Goal: Complete application form

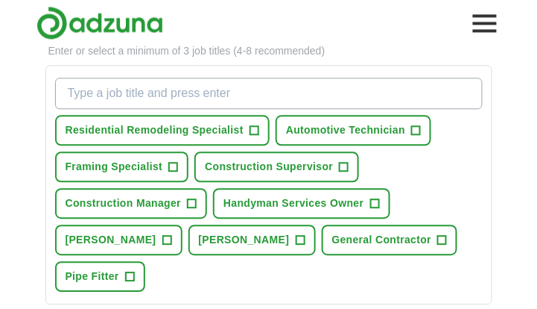
scroll to position [486, 0]
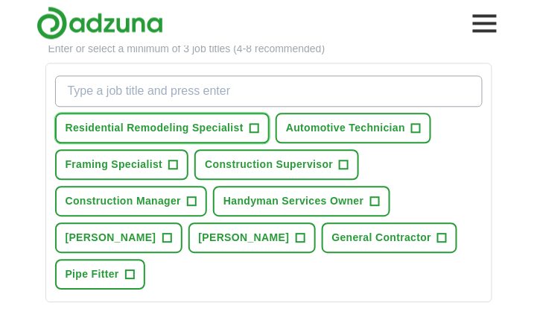
click at [256, 125] on span "+" at bounding box center [254, 128] width 9 height 12
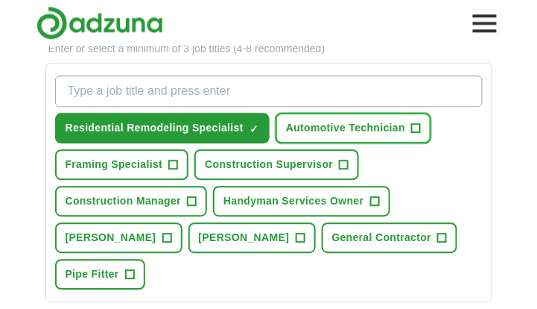
click at [413, 122] on span "+" at bounding box center [416, 128] width 9 height 12
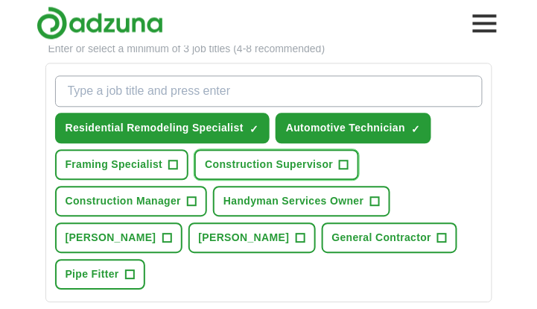
click at [340, 159] on span "+" at bounding box center [344, 165] width 9 height 12
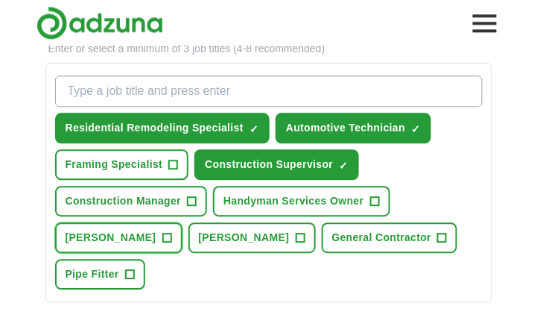
click at [171, 232] on span "+" at bounding box center [167, 238] width 9 height 12
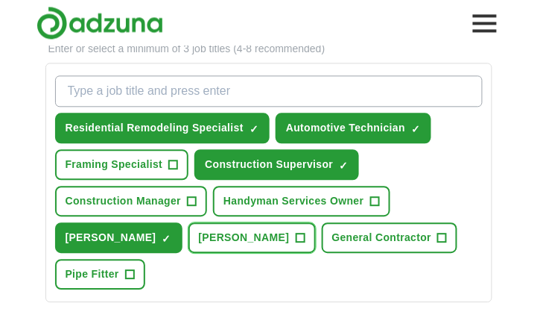
click at [296, 232] on span "+" at bounding box center [300, 238] width 9 height 12
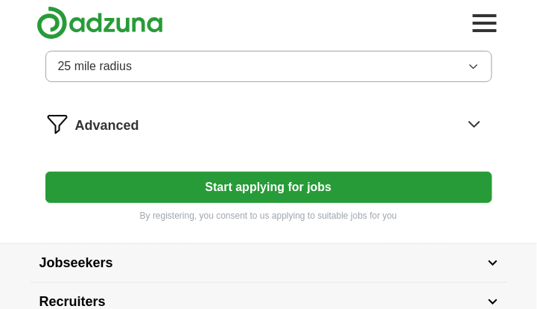
scroll to position [838, 0]
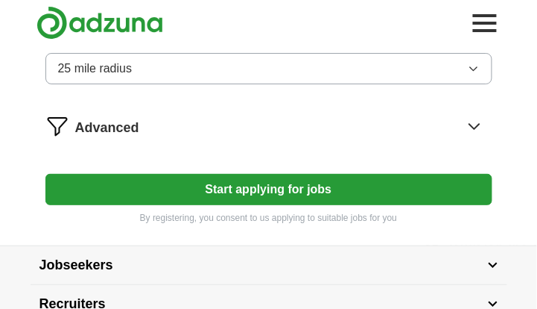
click at [300, 174] on button "Start applying for jobs" at bounding box center [268, 189] width 447 height 31
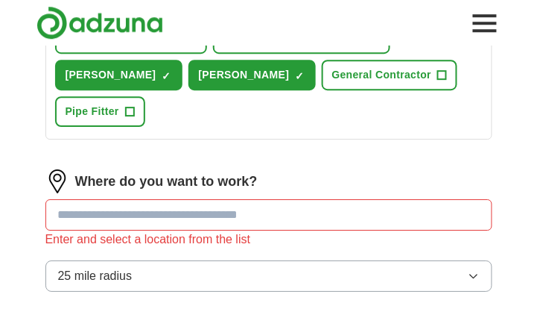
scroll to position [643, 0]
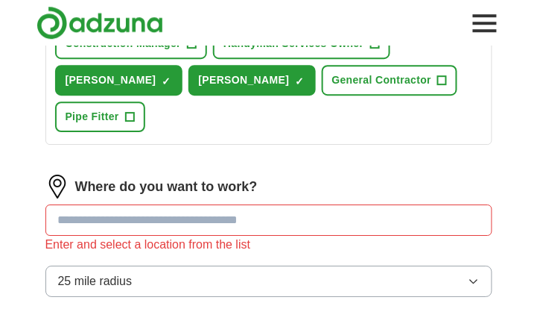
click at [124, 204] on input at bounding box center [268, 219] width 447 height 31
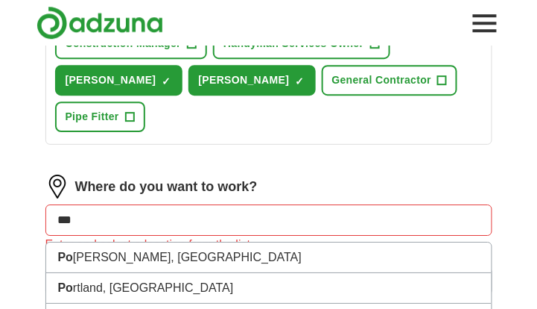
type input "****"
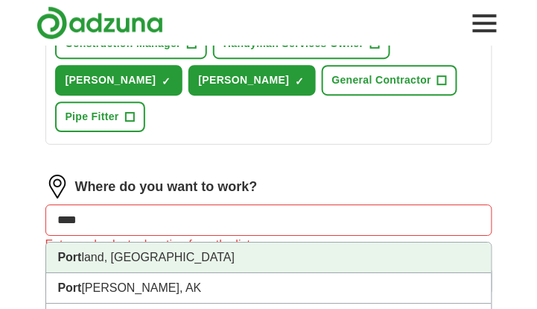
click at [98, 242] on li "[GEOGRAPHIC_DATA], [GEOGRAPHIC_DATA]" at bounding box center [269, 257] width 446 height 31
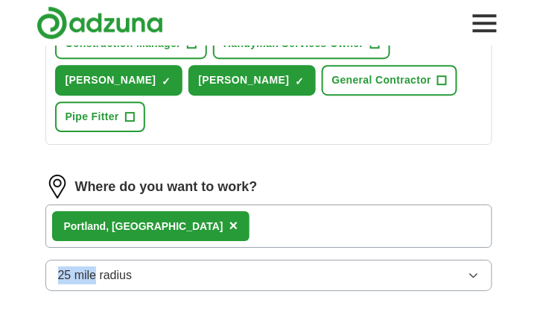
drag, startPoint x: 98, startPoint y: 213, endPoint x: 545, endPoint y: 185, distance: 448.2
click at [537, 185] on html "[EMAIL_ADDRESS][DOMAIN_NAME] [GEOGRAPHIC_DATA] Alerts Favorites Resumes ApplyIQ…" at bounding box center [268, 31] width 537 height 1349
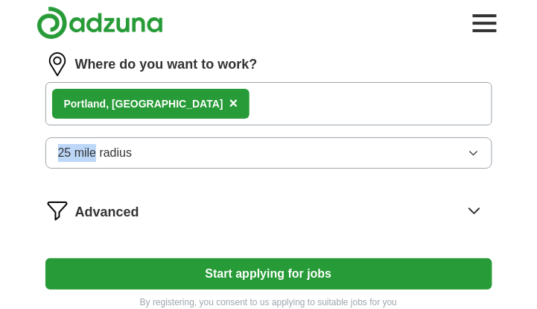
scroll to position [767, 0]
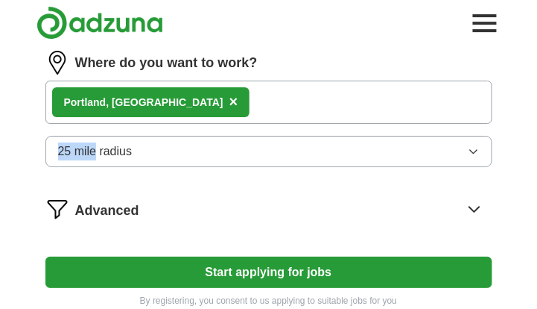
click at [229, 256] on button "Start applying for jobs" at bounding box center [268, 271] width 447 height 31
select select "**"
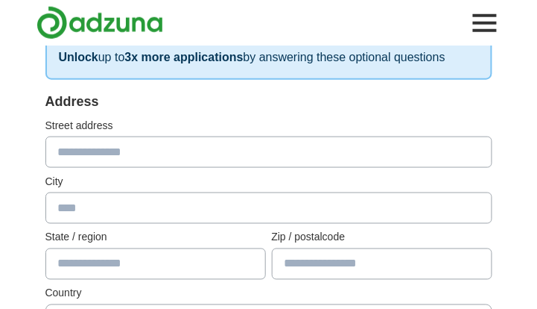
scroll to position [259, 0]
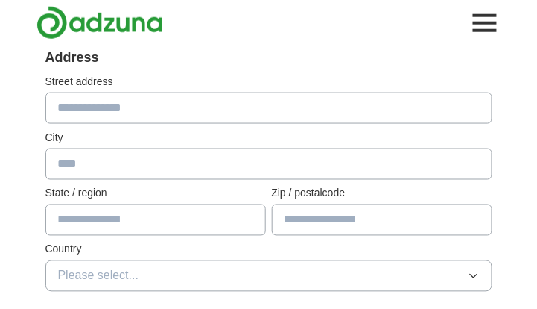
click at [75, 106] on input "text" at bounding box center [268, 107] width 447 height 31
type input "**********"
type input "*********"
type input "*****"
click at [109, 219] on input "text" at bounding box center [155, 219] width 221 height 31
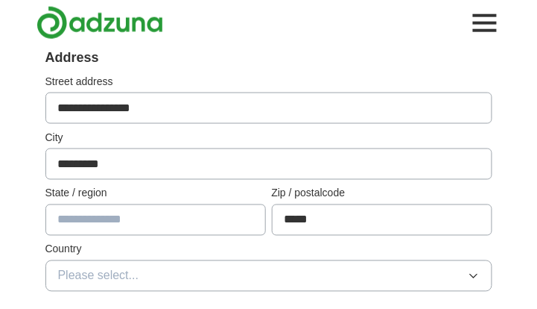
type input "**"
click at [106, 268] on span "Please select..." at bounding box center [98, 276] width 81 height 18
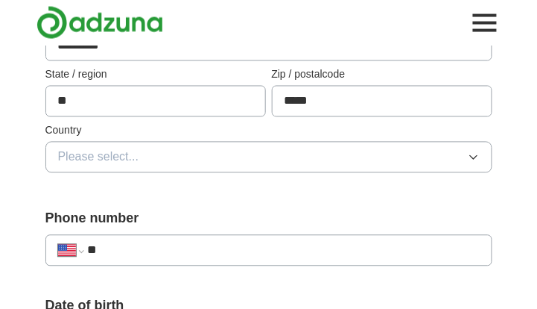
scroll to position [388, 0]
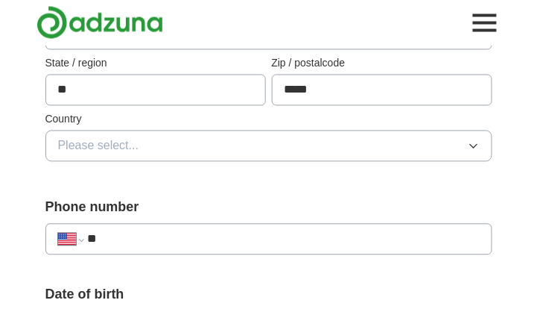
click at [79, 139] on span "Please select..." at bounding box center [98, 146] width 81 height 18
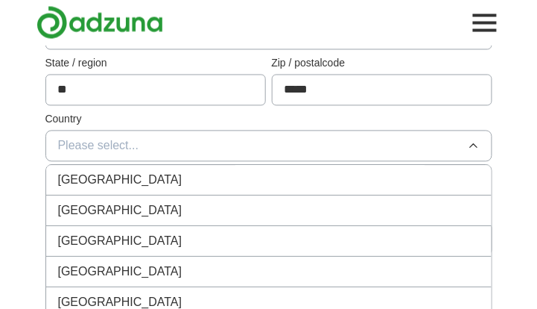
click at [83, 207] on span "[GEOGRAPHIC_DATA]" at bounding box center [120, 211] width 124 height 18
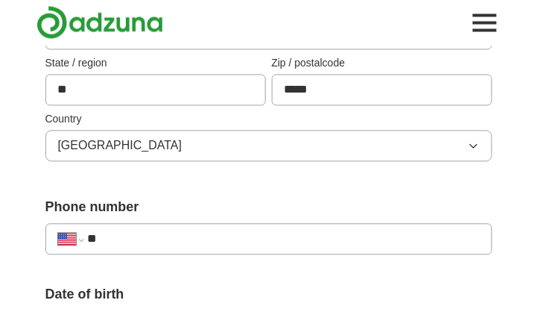
click at [127, 244] on input "**" at bounding box center [283, 239] width 392 height 18
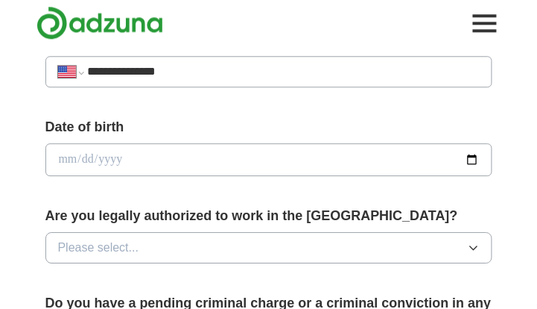
scroll to position [559, 0]
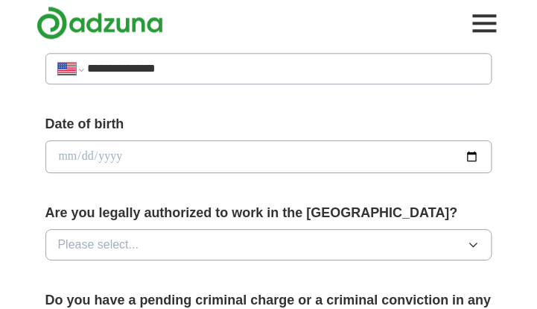
type input "**********"
click at [86, 149] on input "date" at bounding box center [268, 156] width 447 height 33
click at [59, 149] on input "date" at bounding box center [268, 156] width 447 height 33
type input "**********"
click at [99, 240] on span "Please select..." at bounding box center [98, 245] width 81 height 18
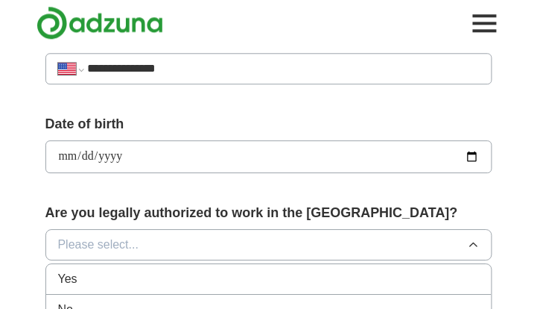
click at [74, 272] on span "Yes" at bounding box center [67, 279] width 19 height 18
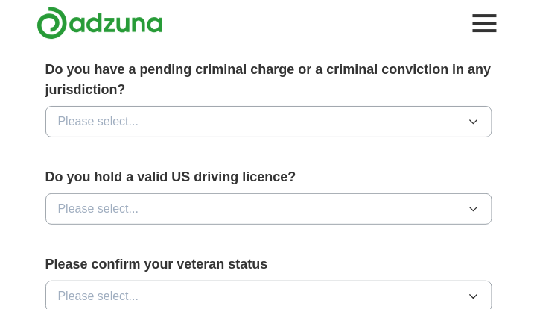
scroll to position [795, 0]
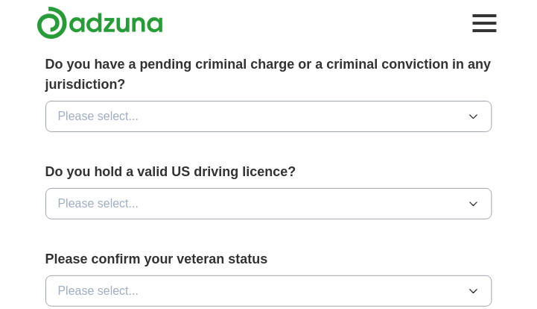
click at [170, 108] on button "Please select..." at bounding box center [268, 116] width 447 height 31
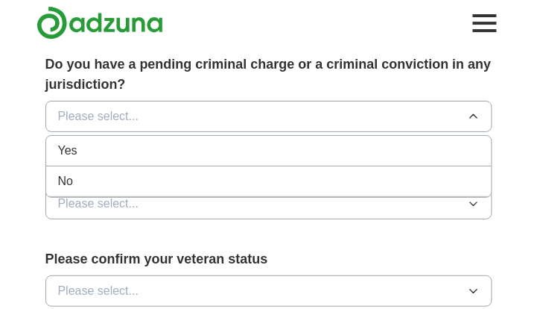
click at [101, 142] on div "Yes" at bounding box center [269, 151] width 422 height 18
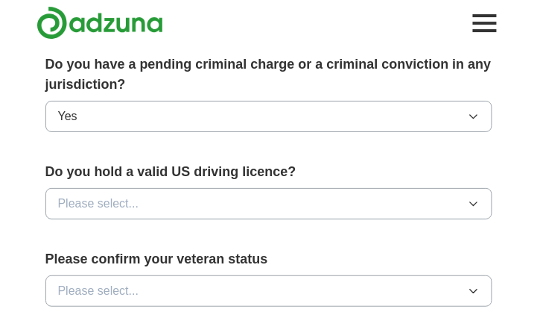
click at [155, 197] on button "Please select..." at bounding box center [268, 203] width 447 height 31
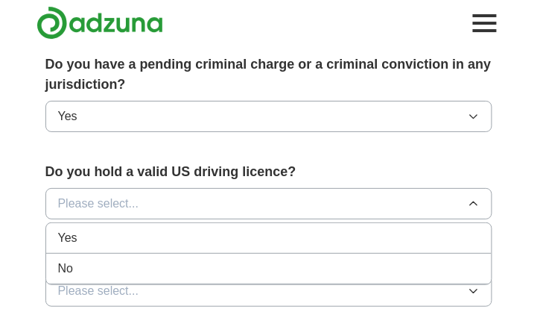
click at [91, 229] on div "Yes" at bounding box center [269, 238] width 422 height 18
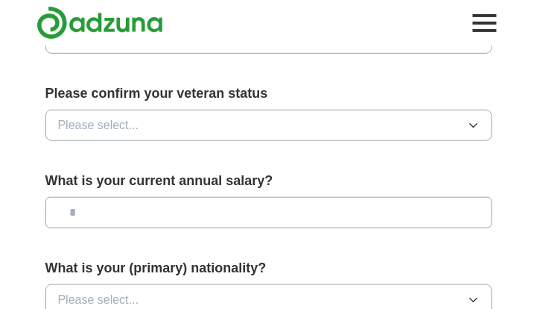
scroll to position [972, 0]
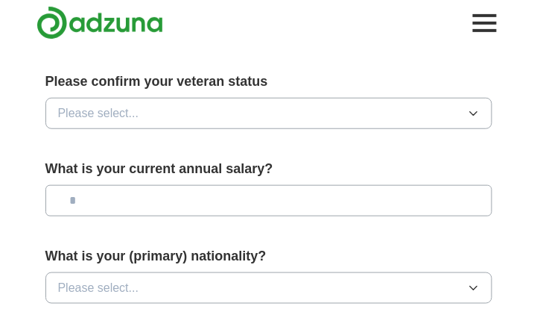
click at [152, 108] on button "Please select..." at bounding box center [268, 113] width 447 height 31
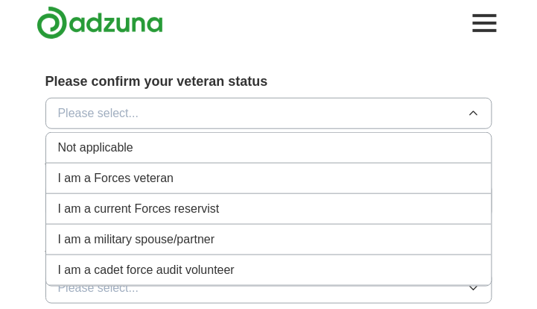
click at [126, 140] on span "Not applicable" at bounding box center [95, 148] width 75 height 18
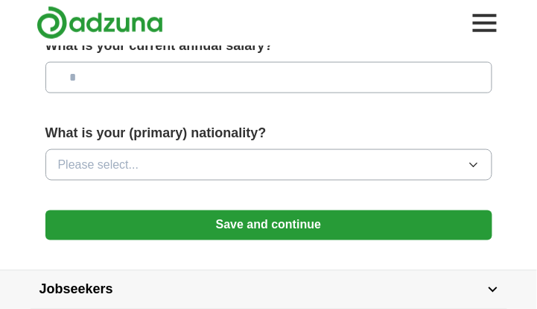
scroll to position [1098, 0]
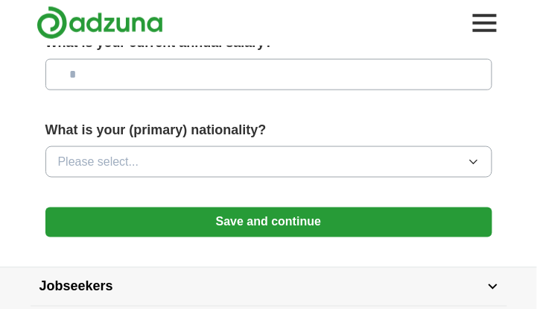
click at [476, 157] on icon "button" at bounding box center [474, 162] width 12 height 12
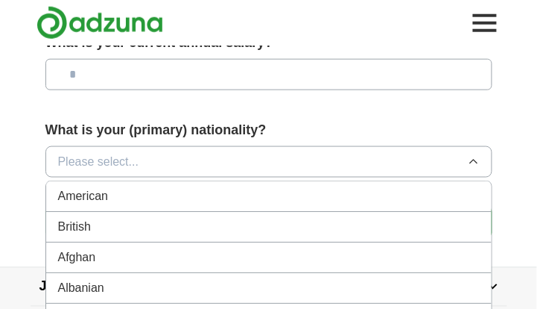
click at [101, 191] on span "American" at bounding box center [83, 196] width 51 height 18
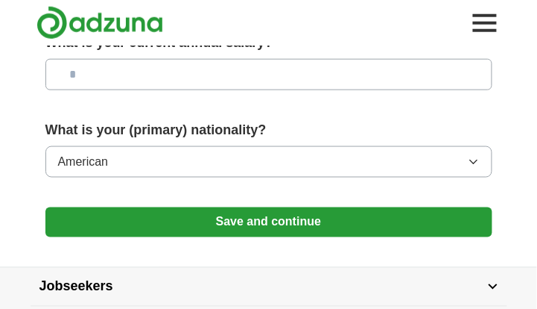
click at [479, 156] on icon "button" at bounding box center [474, 162] width 12 height 12
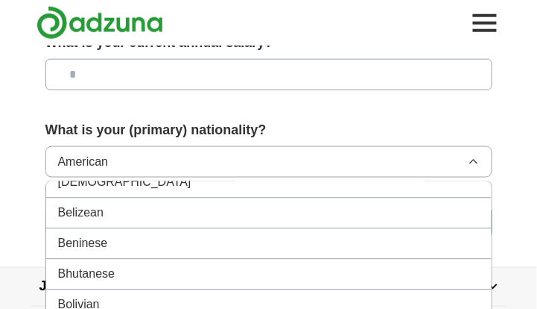
scroll to position [0, 0]
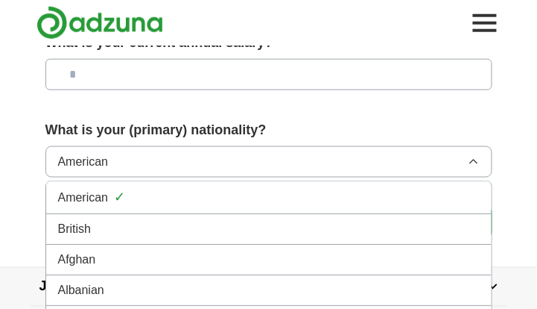
click at [184, 146] on button "American" at bounding box center [268, 161] width 447 height 31
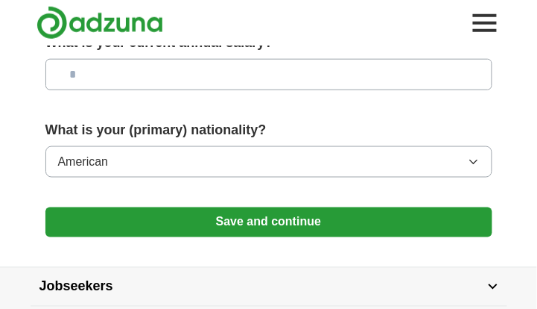
click at [201, 217] on button "Save and continue" at bounding box center [268, 222] width 447 height 30
